Goal: Check status: Check status

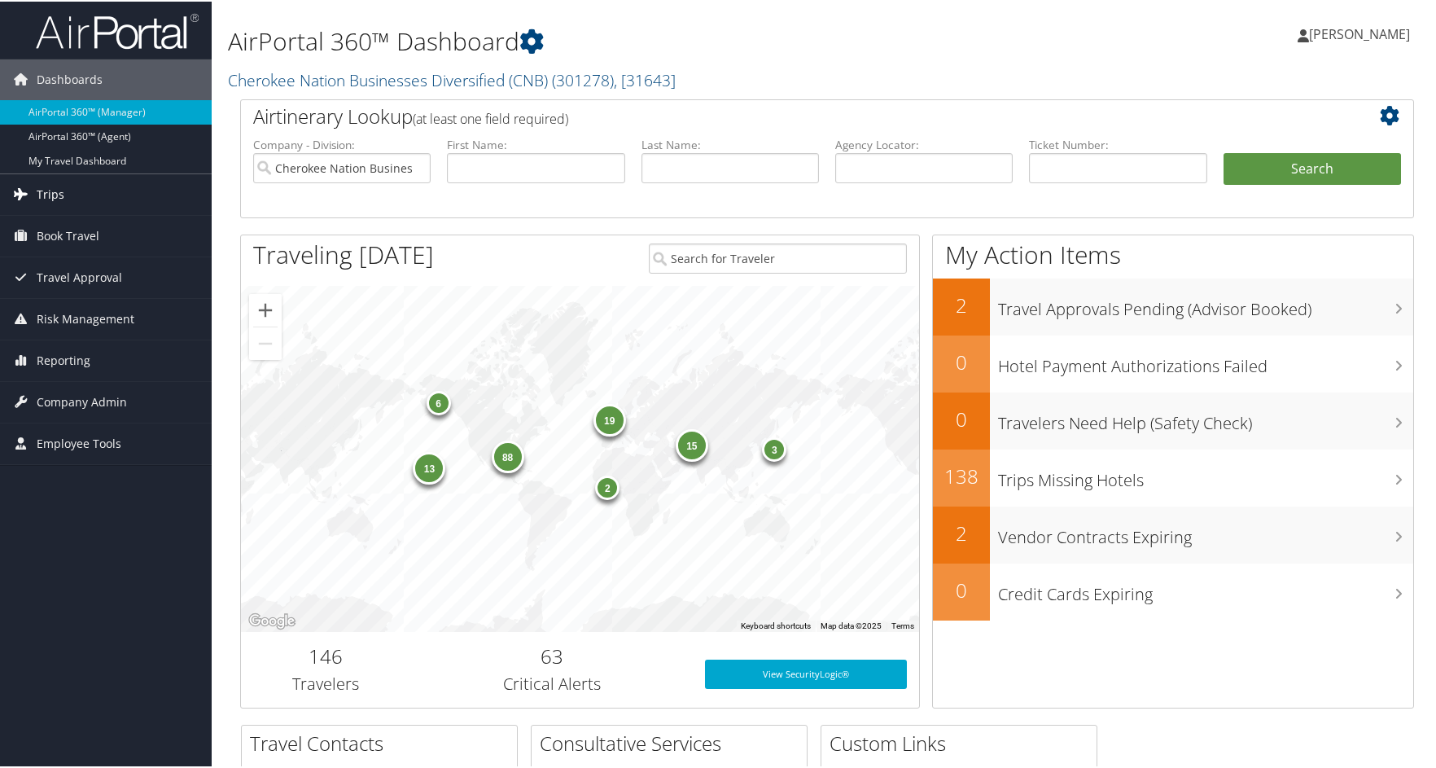
click at [44, 190] on span "Trips" at bounding box center [51, 193] width 28 height 41
click at [907, 163] on input "text" at bounding box center [923, 166] width 177 height 30
type input "d9yvjp"
click at [1223, 151] on button "Search" at bounding box center [1311, 167] width 177 height 33
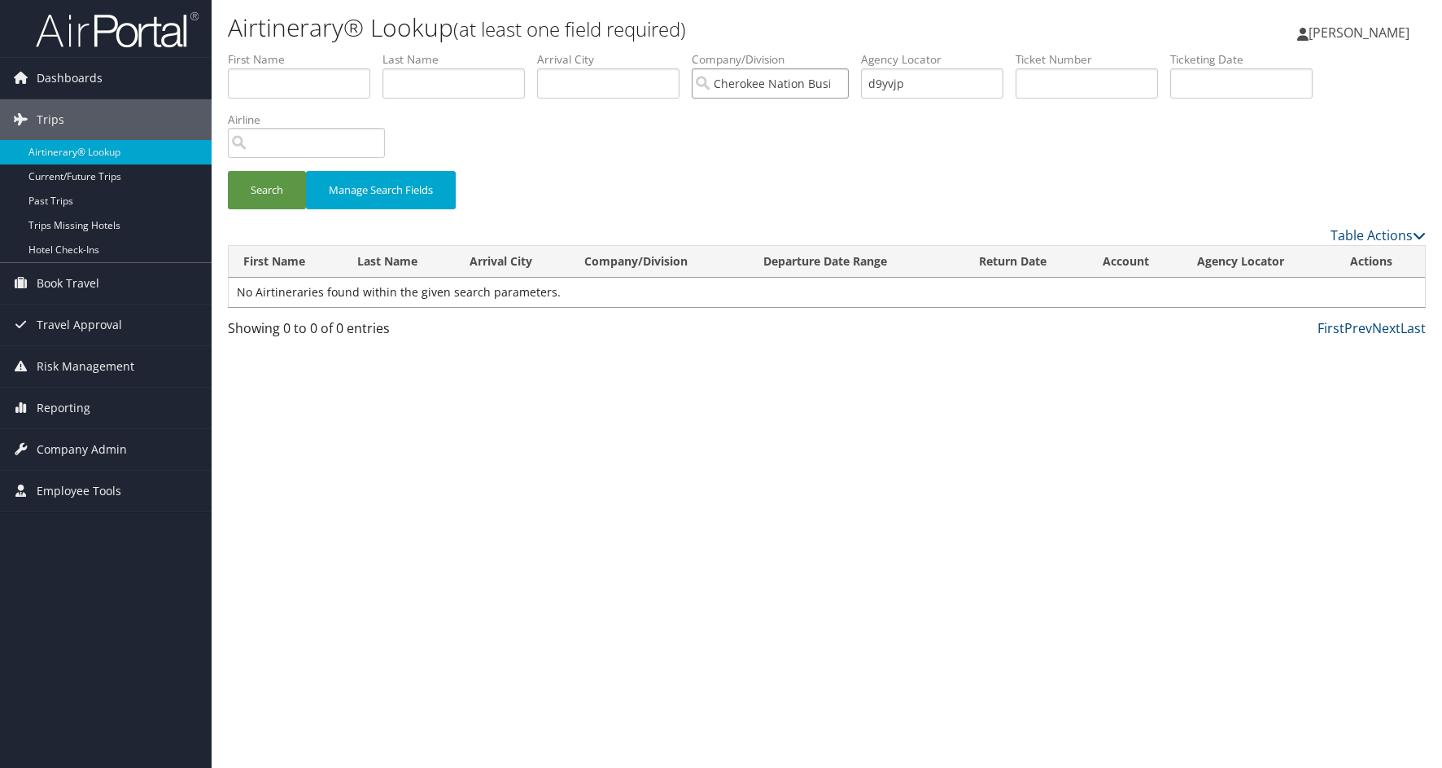
click at [842, 81] on input "Cherokee Nation Businesses Diversified (CNB)" at bounding box center [770, 83] width 157 height 30
click at [259, 186] on button "Search" at bounding box center [267, 190] width 78 height 38
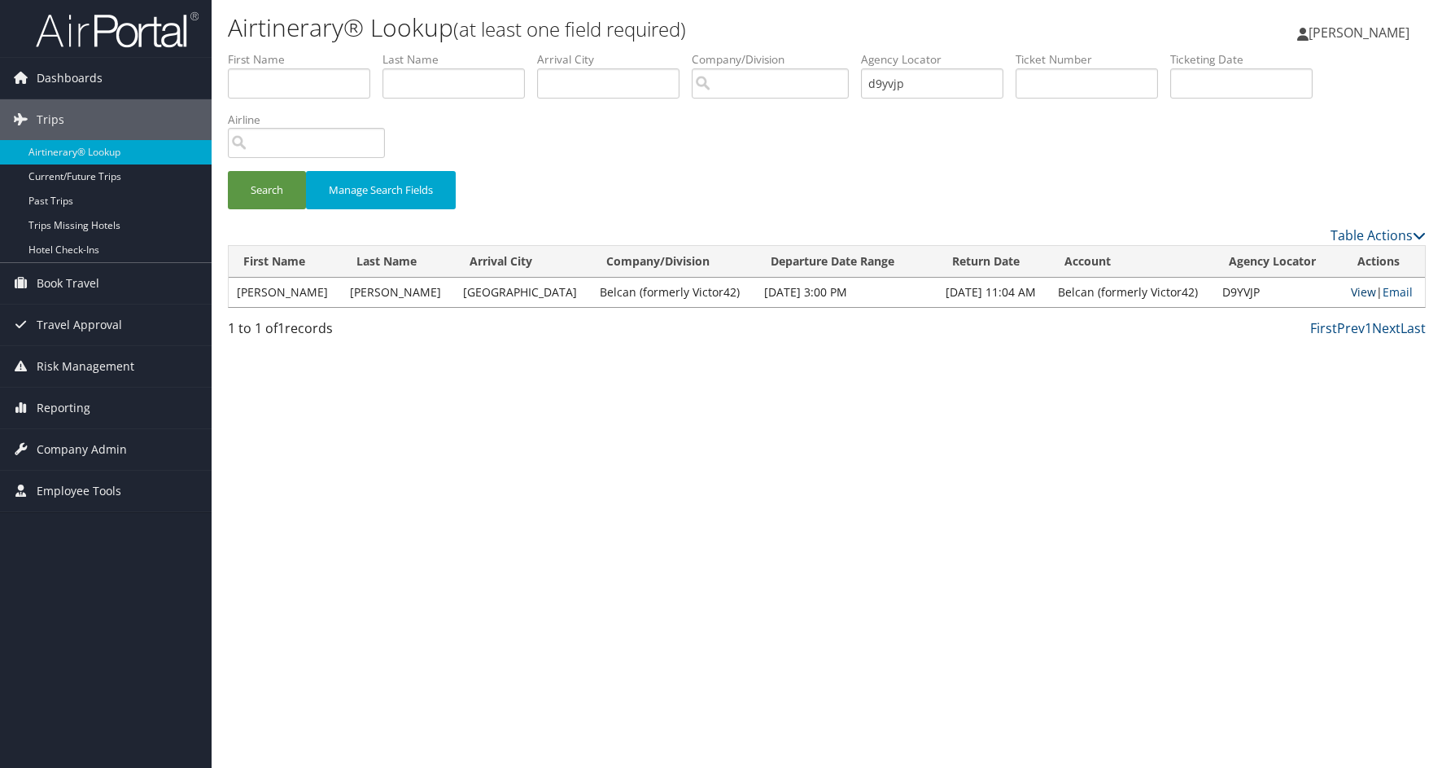
click at [1360, 291] on link "View" at bounding box center [1363, 291] width 25 height 15
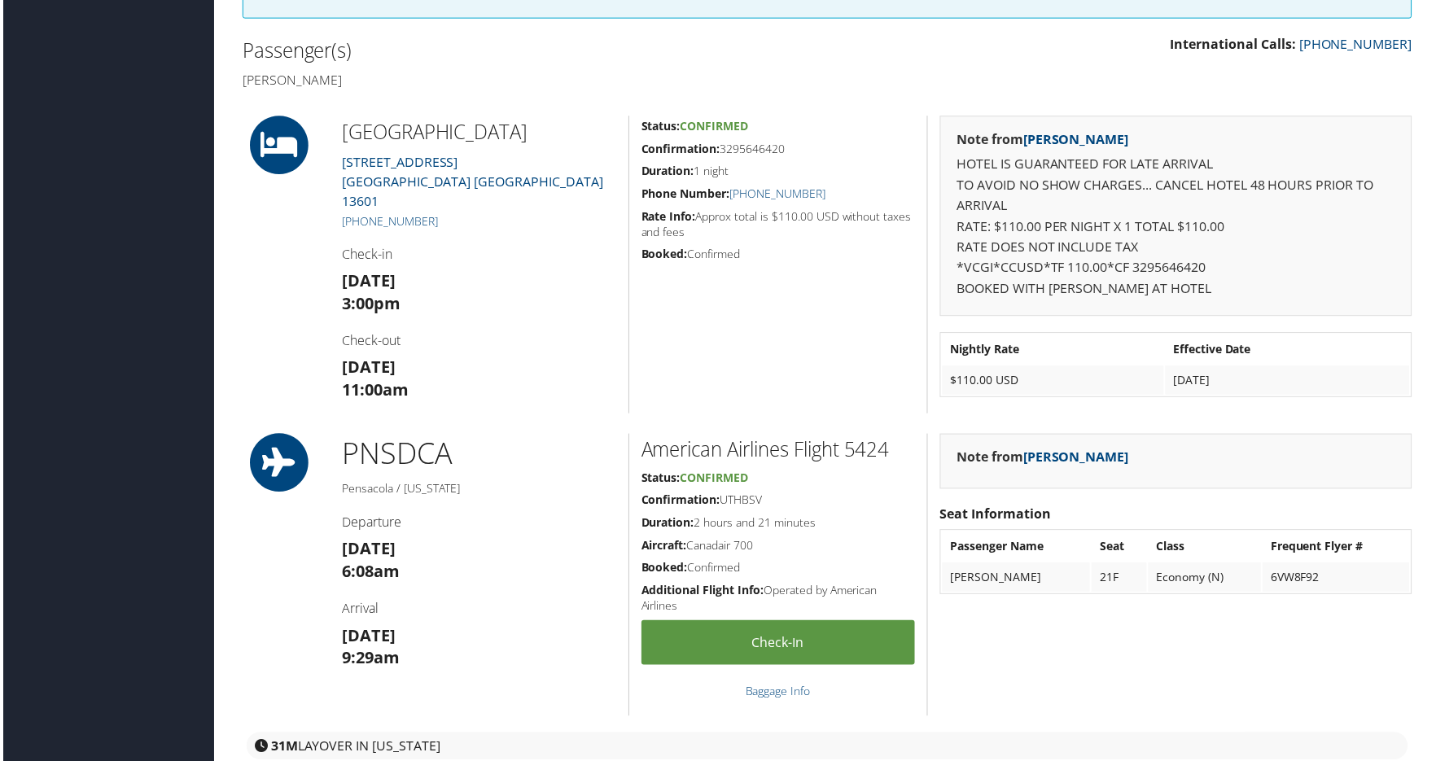
scroll to position [488, 0]
